Goal: Book appointment/travel/reservation

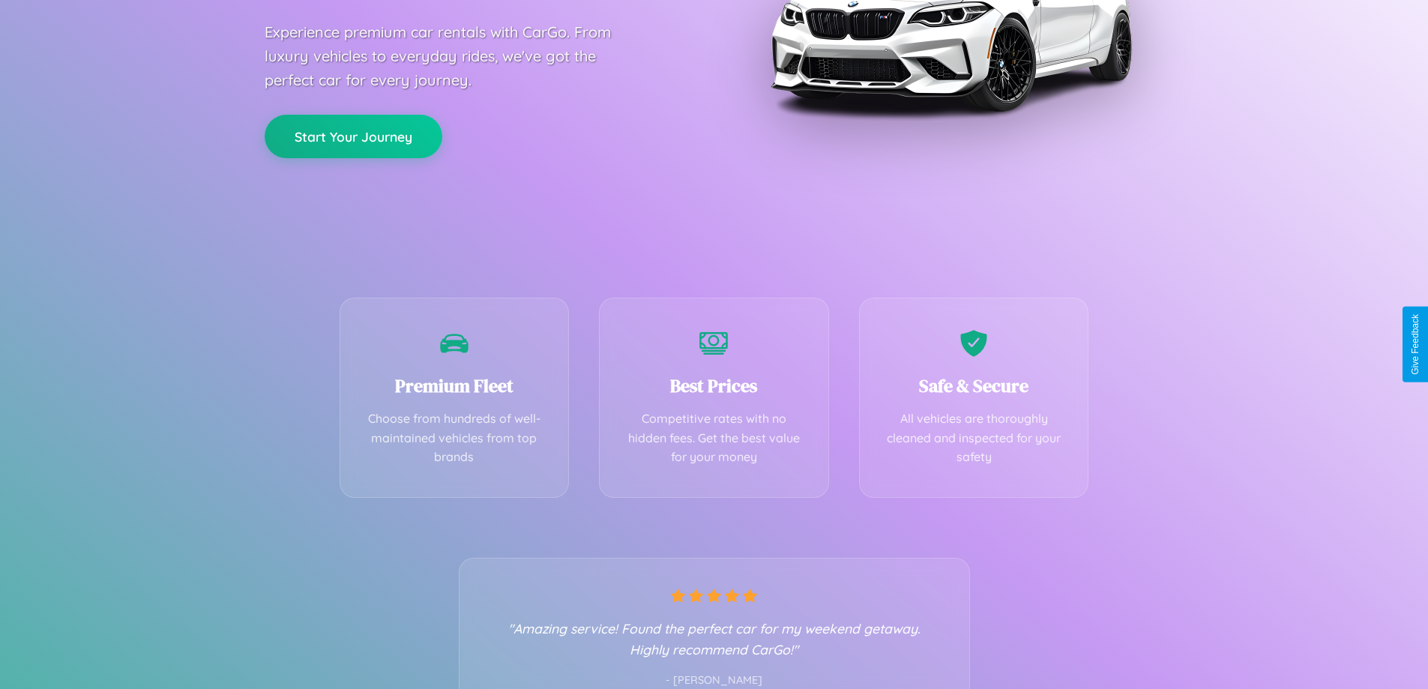
scroll to position [295, 0]
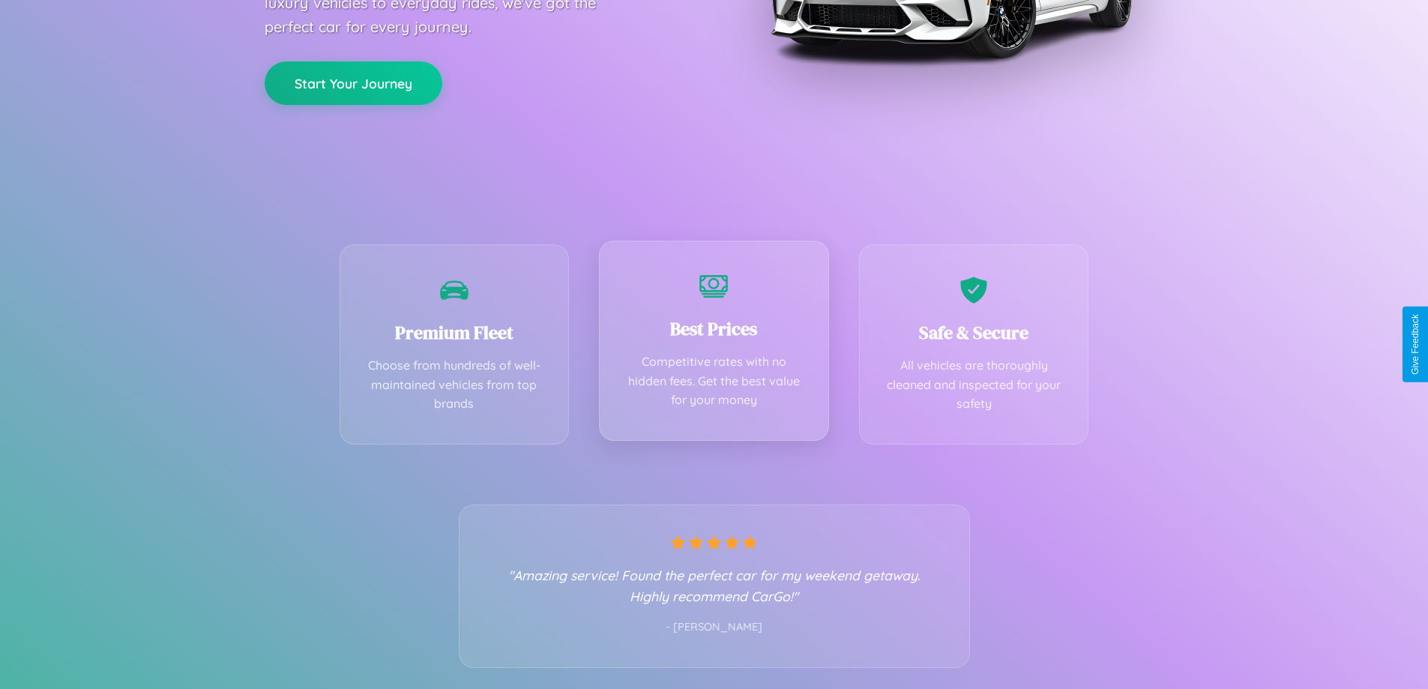
click at [713, 344] on div "Best Prices Competitive rates with no hidden fees. Get the best value for your …" at bounding box center [714, 341] width 230 height 200
click at [353, 82] on button "Start Your Journey" at bounding box center [354, 81] width 178 height 43
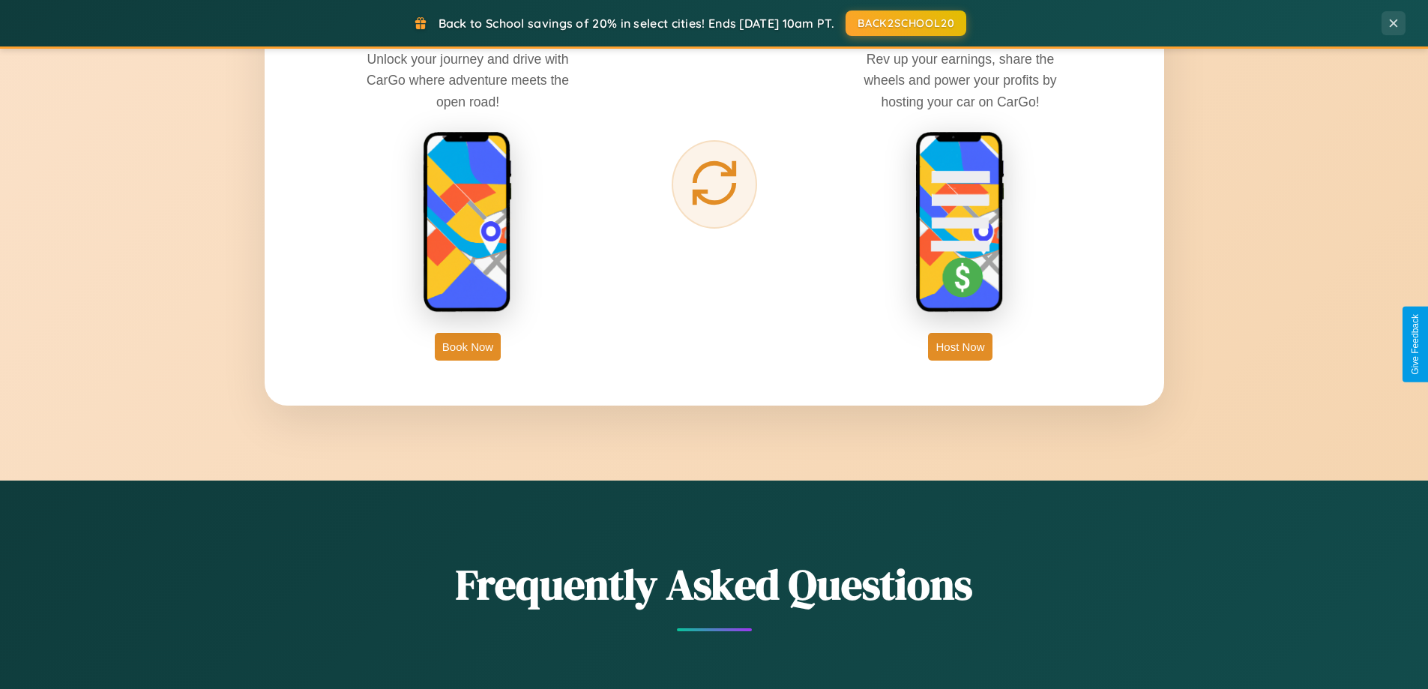
scroll to position [2408, 0]
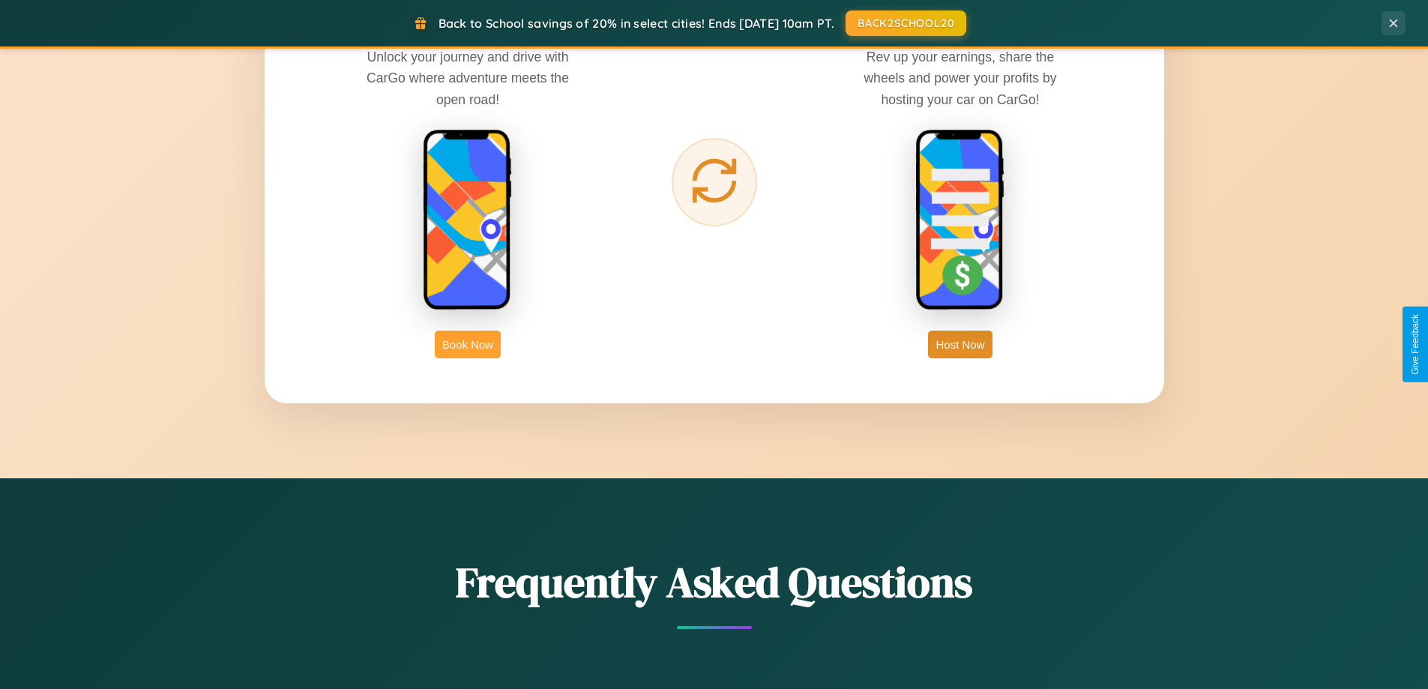
click at [468, 344] on button "Book Now" at bounding box center [468, 345] width 66 height 28
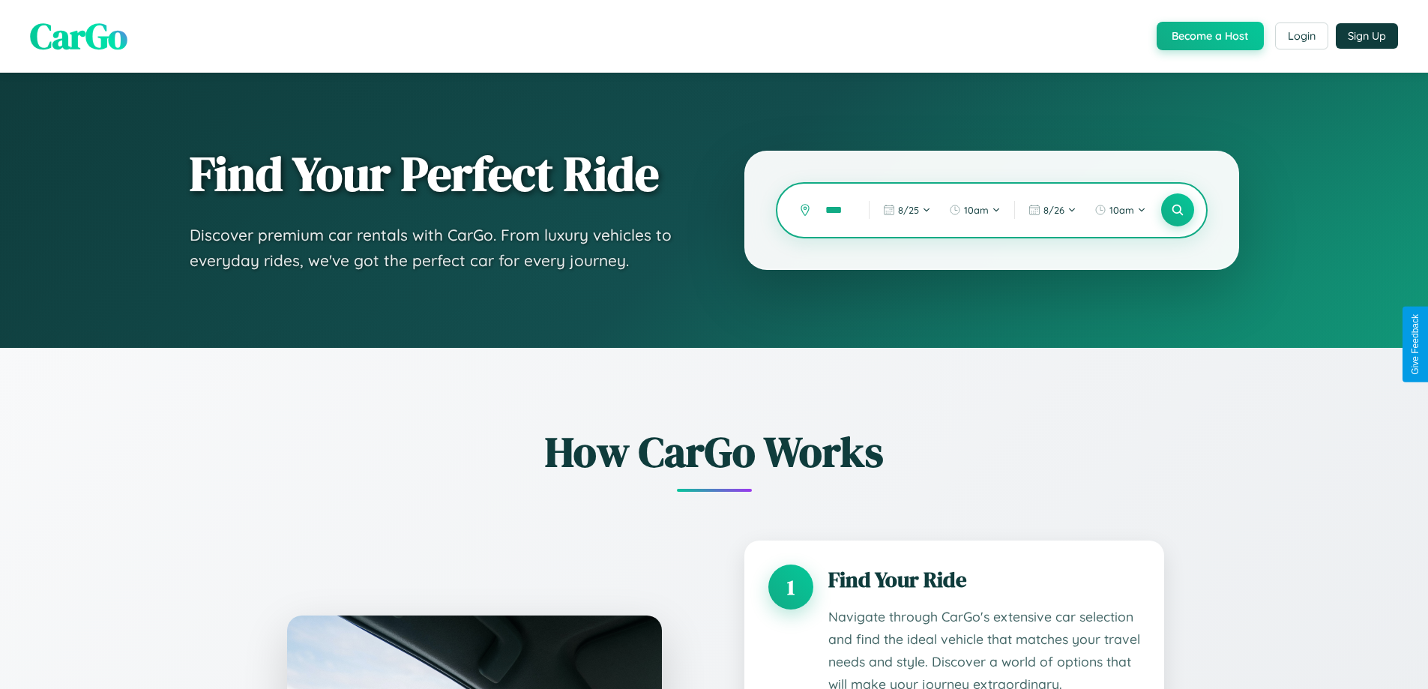
type input "*****"
